Goal: Task Accomplishment & Management: Manage account settings

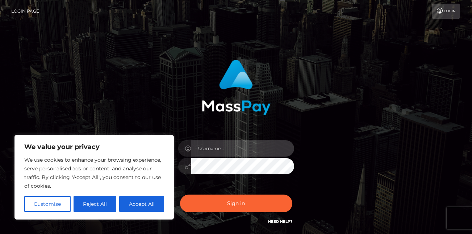
click at [215, 147] on input "text" at bounding box center [242, 148] width 103 height 16
type input "[EMAIL_ADDRESS][DOMAIN_NAME]"
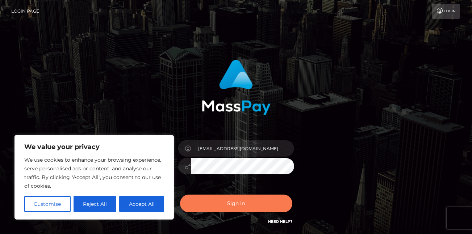
click at [249, 200] on button "Sign in" at bounding box center [236, 204] width 112 height 18
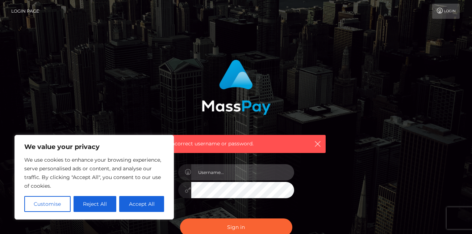
click at [249, 172] on input "text" at bounding box center [242, 172] width 103 height 16
type input "[EMAIL_ADDRESS][DOMAIN_NAME]"
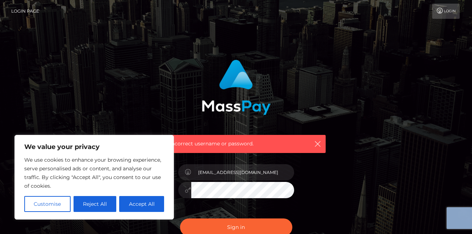
click at [248, 191] on div "Incorrect username or password. [EMAIL_ADDRESS][DOMAIN_NAME]" at bounding box center [236, 158] width 413 height 208
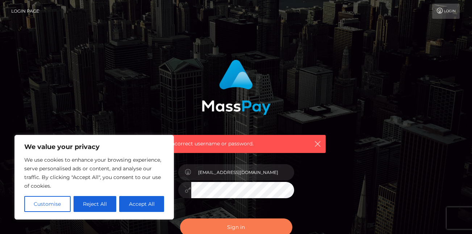
click at [233, 222] on button "Sign in" at bounding box center [236, 228] width 112 height 18
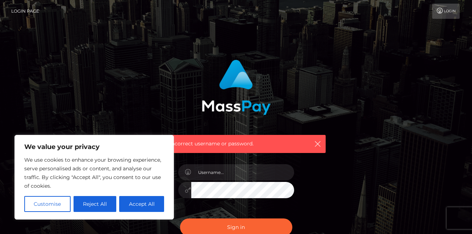
click at [226, 189] on body "We value your privacy We use cookies to enhance your browsing experience, serve…" at bounding box center [236, 158] width 472 height 317
click at [180, 219] on button "Sign in" at bounding box center [236, 228] width 112 height 18
click at [345, 196] on div "Incorrect username or password." at bounding box center [236, 158] width 413 height 208
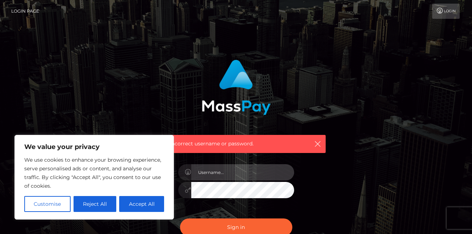
click at [232, 171] on input "text" at bounding box center [242, 172] width 103 height 16
type input "[EMAIL_ADDRESS][DOMAIN_NAME]"
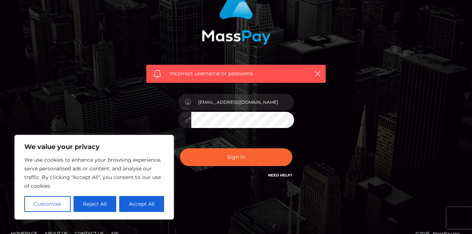
scroll to position [83, 0]
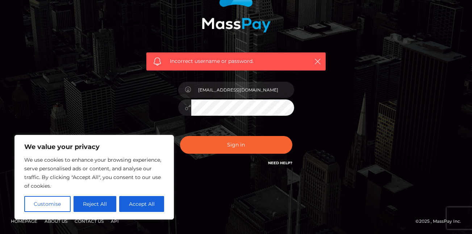
click at [247, 191] on div "Incorrect username or password. kvaughn229@gmail.com" at bounding box center [236, 75] width 472 height 317
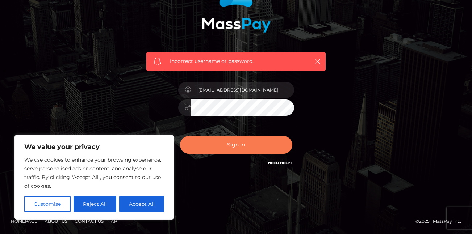
click at [235, 140] on button "Sign in" at bounding box center [236, 145] width 112 height 18
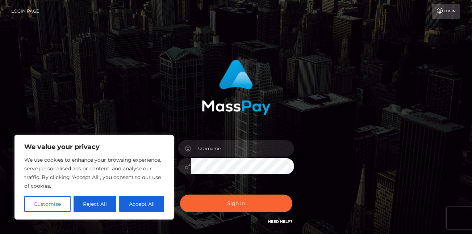
drag, startPoint x: 99, startPoint y: 199, endPoint x: 100, endPoint y: 206, distance: 7.3
click at [100, 206] on button "Reject All" at bounding box center [94, 204] width 43 height 16
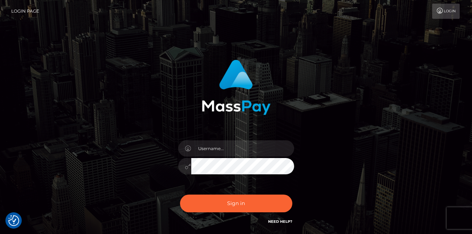
click at [100, 206] on div "Sign in" at bounding box center [236, 146] width 413 height 184
click at [223, 146] on input "text" at bounding box center [242, 148] width 103 height 16
type input "kvaughn229@gmail.com"
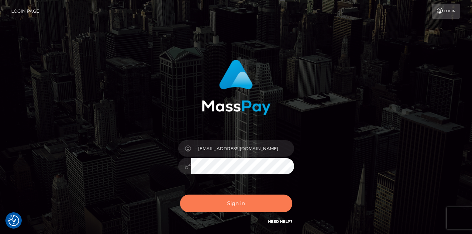
click at [231, 199] on button "Sign in" at bounding box center [236, 204] width 112 height 18
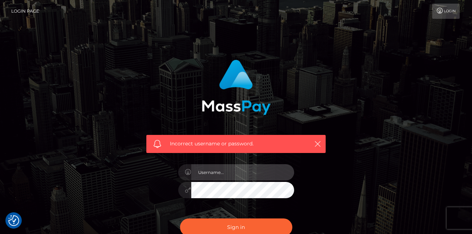
click at [228, 172] on input "text" at bounding box center [242, 172] width 103 height 16
click at [246, 174] on input "text" at bounding box center [242, 172] width 103 height 16
type input "kvaughn229@gmail.com"
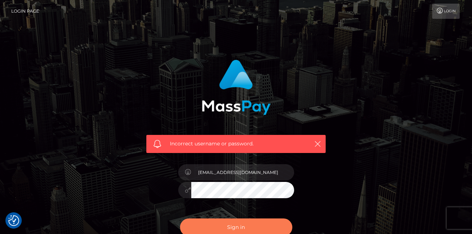
drag, startPoint x: 224, startPoint y: 225, endPoint x: 216, endPoint y: 225, distance: 7.2
click at [216, 225] on div "Sign in Need Help?" at bounding box center [236, 230] width 127 height 32
click at [216, 225] on button "Sign in" at bounding box center [236, 228] width 112 height 18
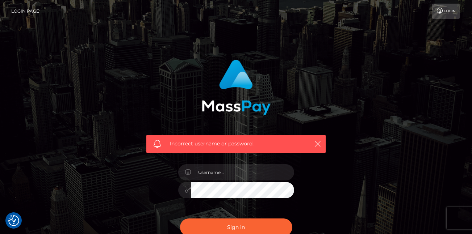
click at [382, 174] on div "Incorrect username or password." at bounding box center [236, 158] width 413 height 208
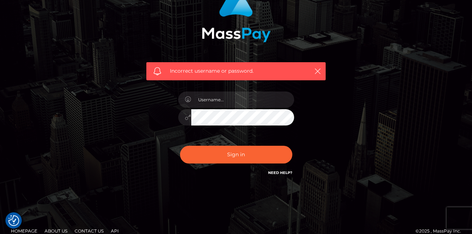
scroll to position [0, 0]
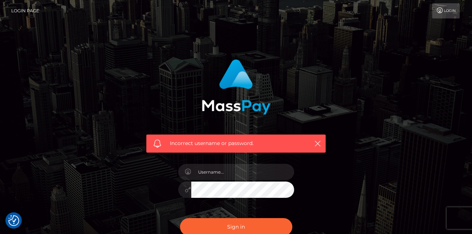
click at [382, 177] on div "Incorrect username or password." at bounding box center [236, 158] width 413 height 208
click at [380, 177] on div "Incorrect username or password." at bounding box center [236, 158] width 413 height 208
click at [397, 165] on div "Incorrect username or password." at bounding box center [236, 158] width 413 height 208
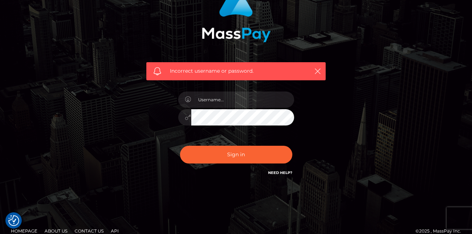
click at [286, 172] on link "Need Help?" at bounding box center [280, 172] width 24 height 5
click at [352, 147] on div "Incorrect username or password." at bounding box center [236, 86] width 413 height 208
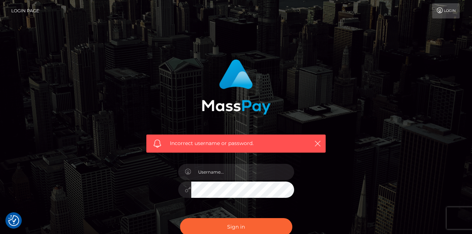
click at [352, 147] on div "Incorrect username or password." at bounding box center [236, 158] width 413 height 208
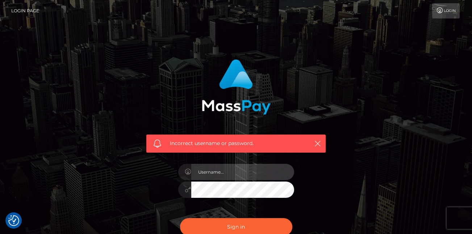
click at [242, 171] on input "text" at bounding box center [242, 172] width 103 height 16
